Goal: Communication & Community: Share content

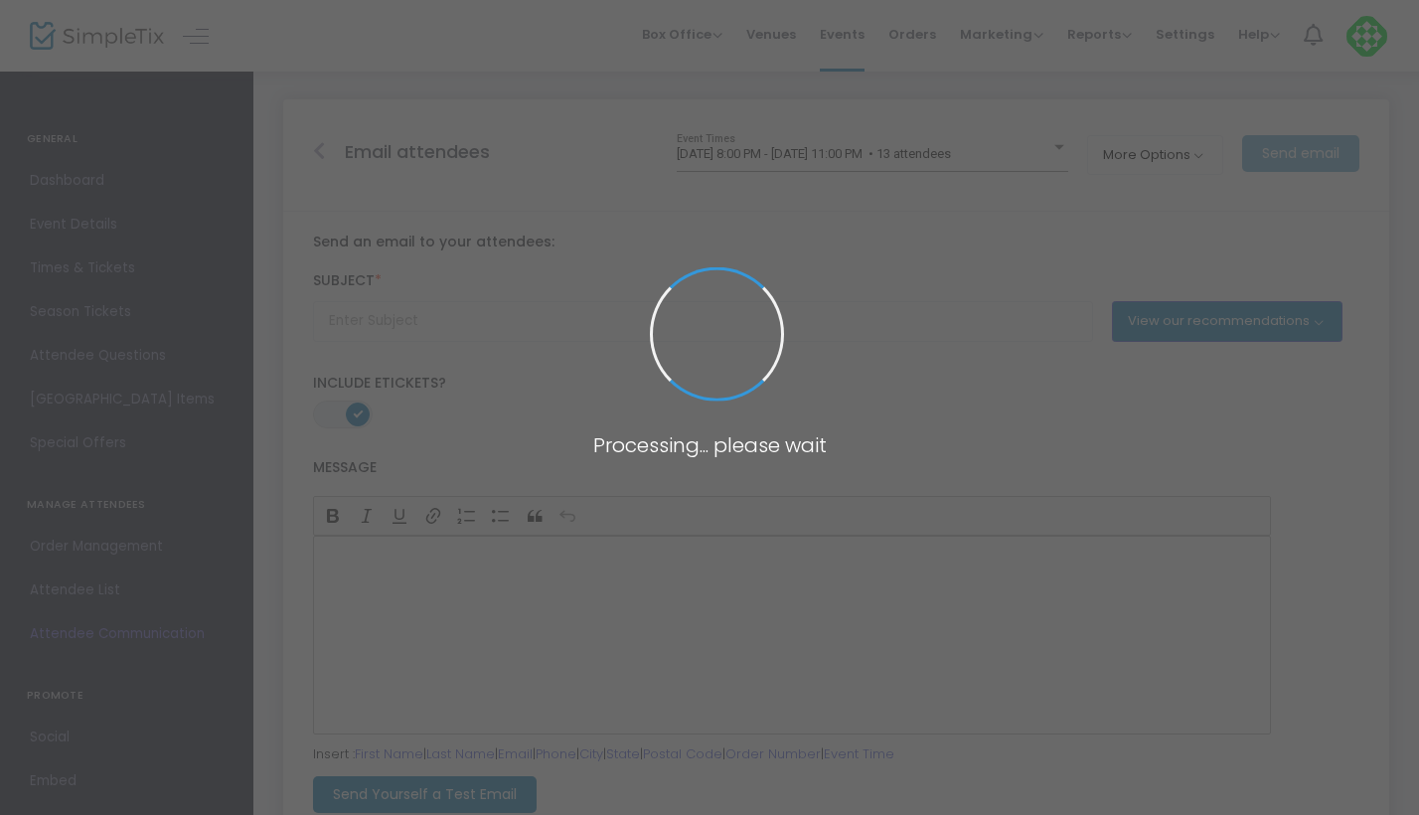
type input "Shoot Time Changed"
radio input "true"
type input "8/21/2025"
type input "9:30 AM"
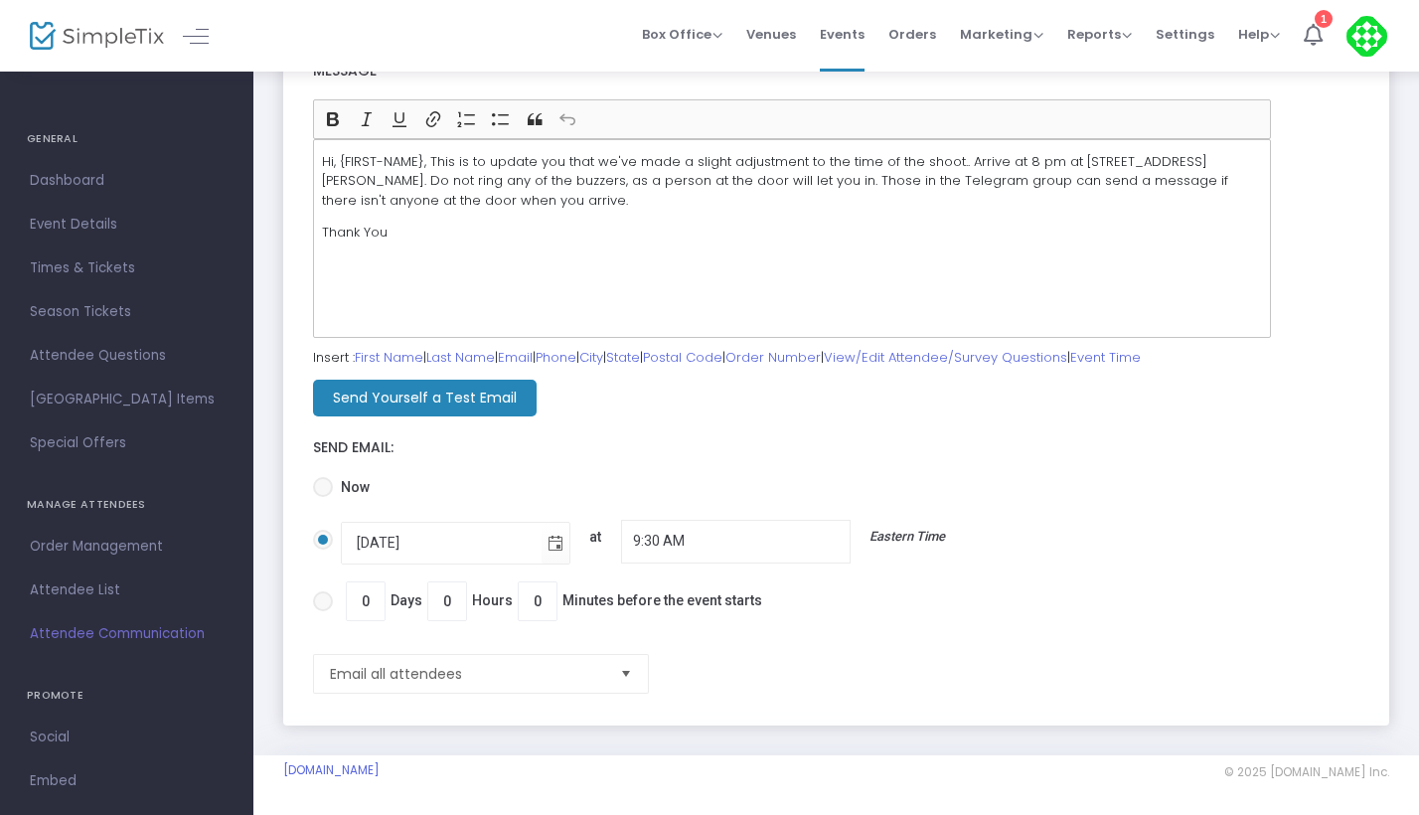
scroll to position [397, 0]
click at [331, 493] on span at bounding box center [323, 487] width 20 height 20
click at [323, 497] on input "Now" at bounding box center [322, 497] width 1 height 1
radio input "true"
click at [321, 533] on span at bounding box center [323, 540] width 20 height 20
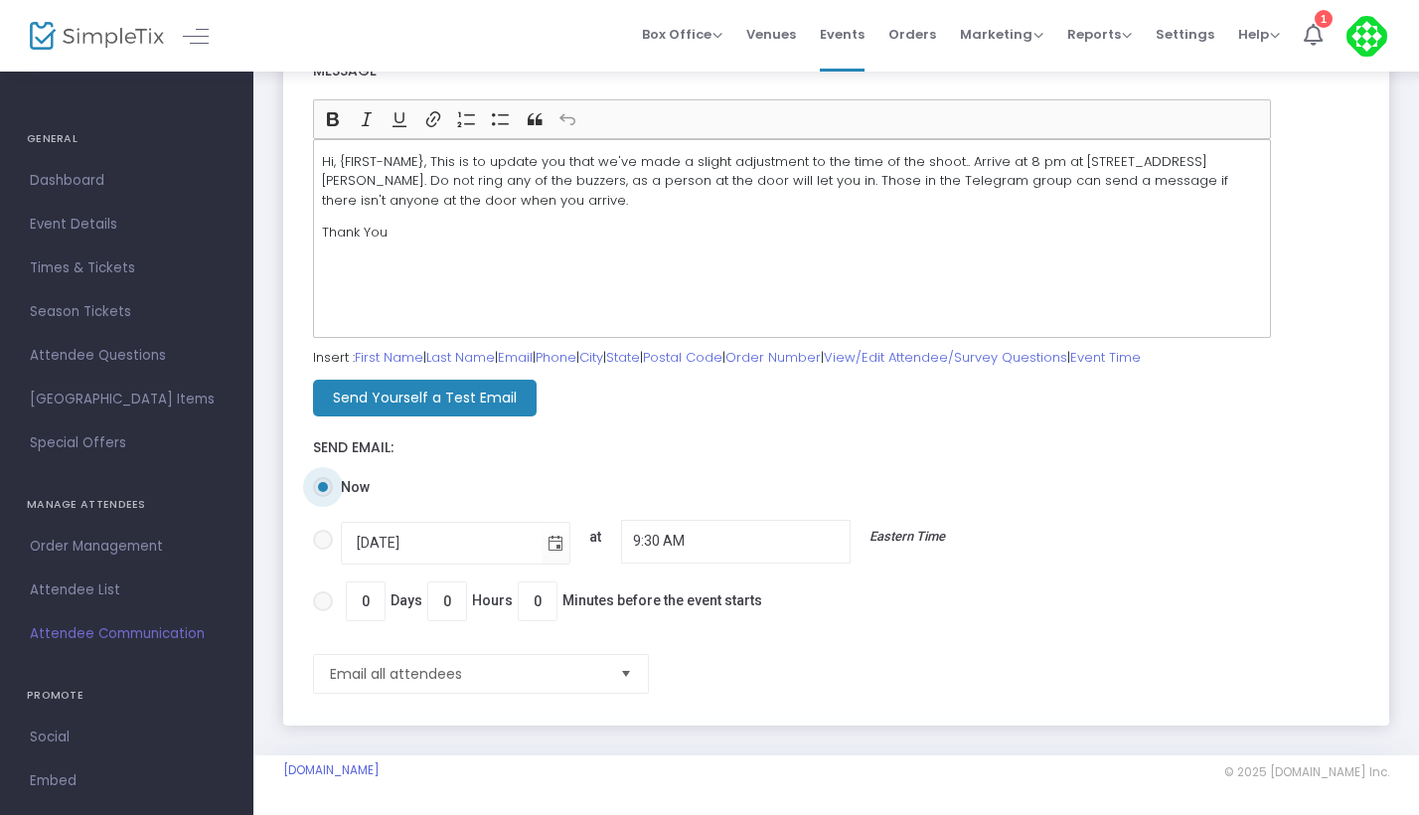
click at [322, 550] on input "8/21/2025 at 9:30 AM Eastern Time" at bounding box center [322, 550] width 1 height 1
radio input "true"
click at [324, 484] on span at bounding box center [323, 487] width 20 height 20
click at [323, 497] on input "Now" at bounding box center [322, 497] width 1 height 1
radio input "true"
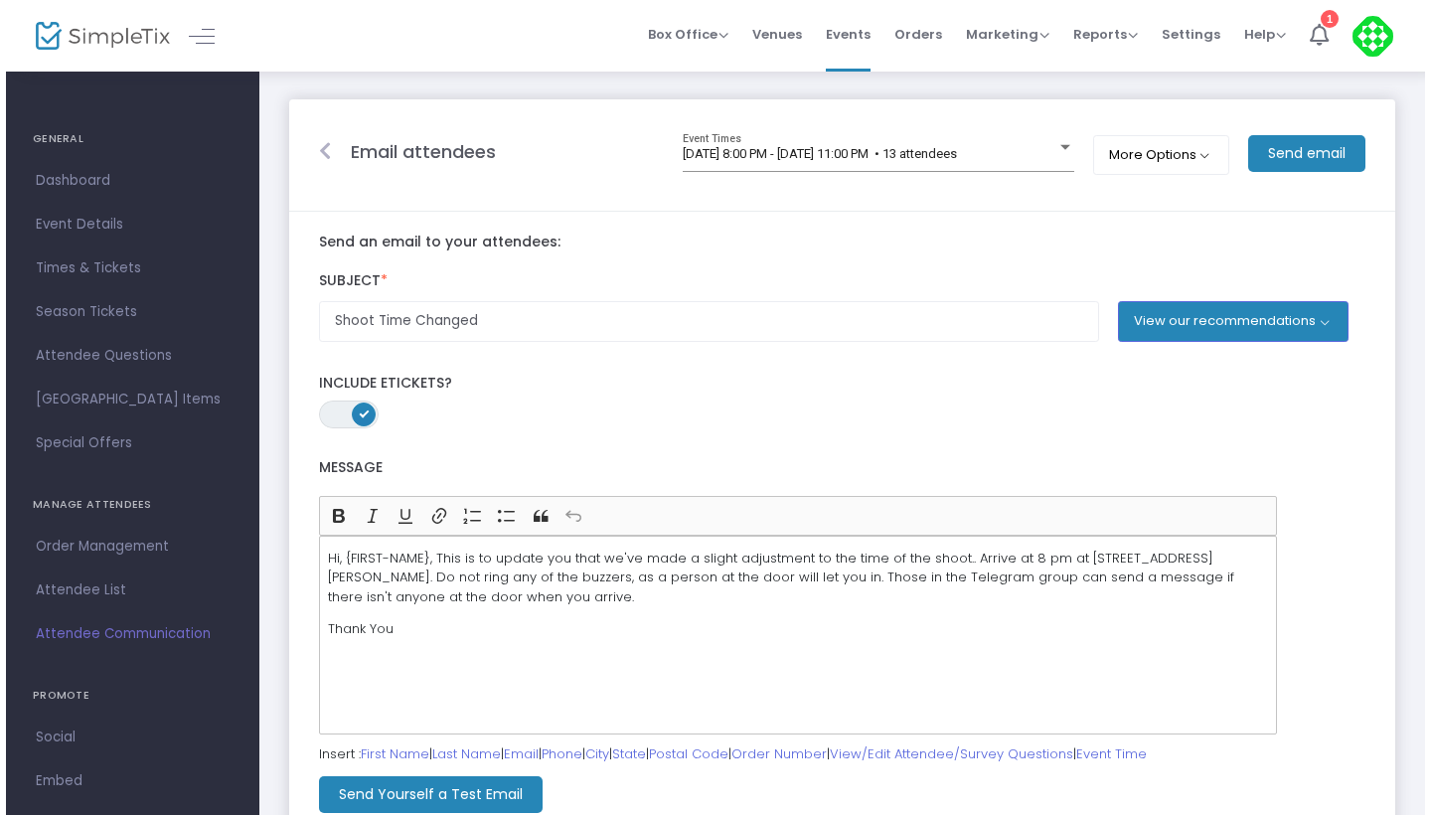
scroll to position [0, 0]
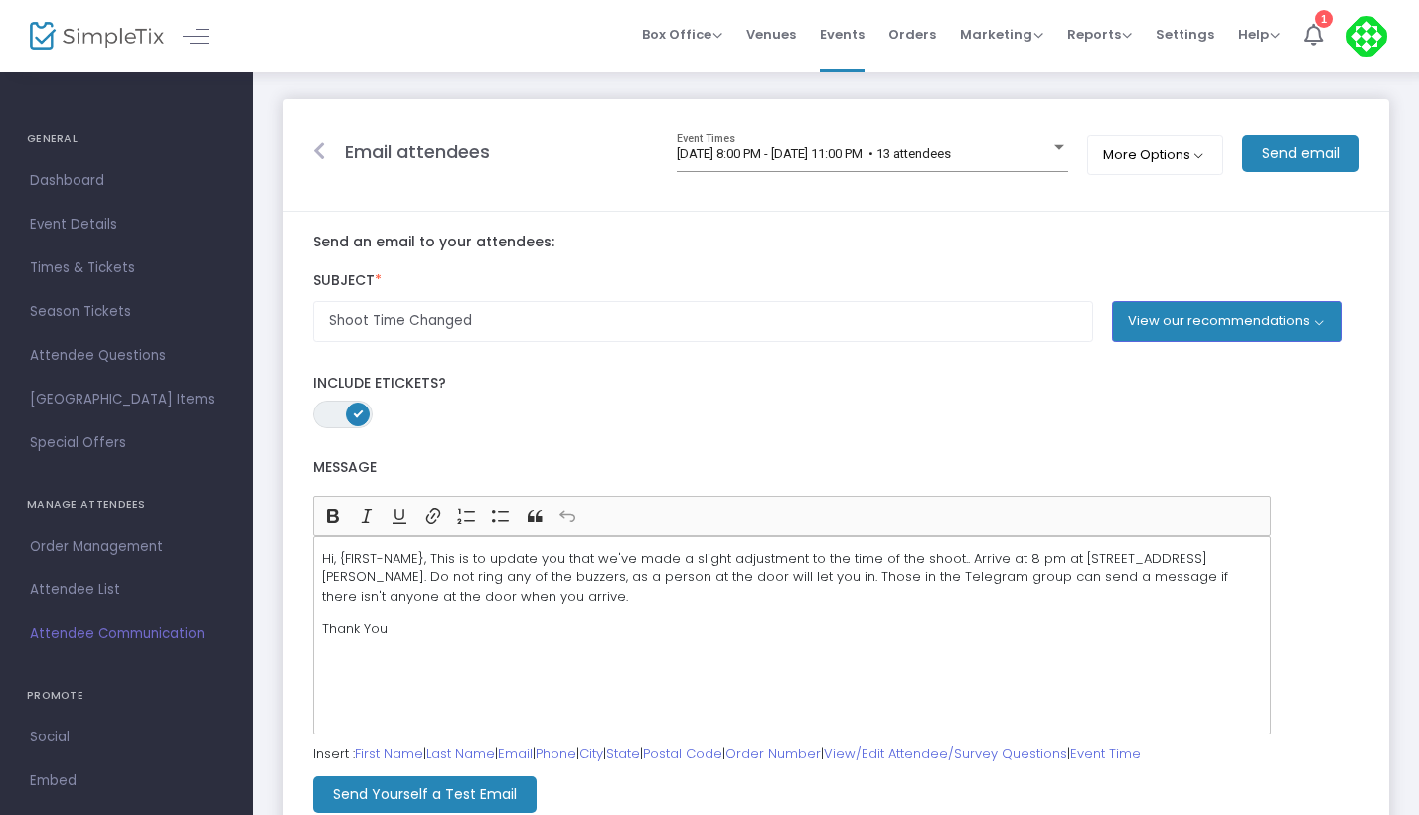
click at [1265, 160] on m-button "Send email" at bounding box center [1300, 153] width 117 height 37
